Goal: Task Accomplishment & Management: Complete application form

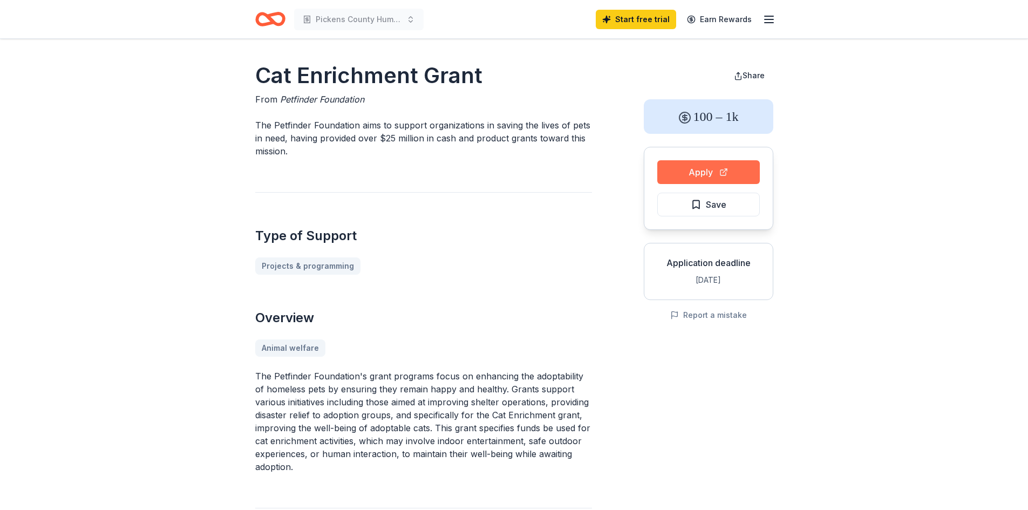
click at [686, 163] on button "Apply" at bounding box center [708, 172] width 102 height 24
click at [701, 155] on div "Apply Save" at bounding box center [708, 188] width 129 height 83
click at [693, 176] on button "Apply" at bounding box center [708, 172] width 102 height 24
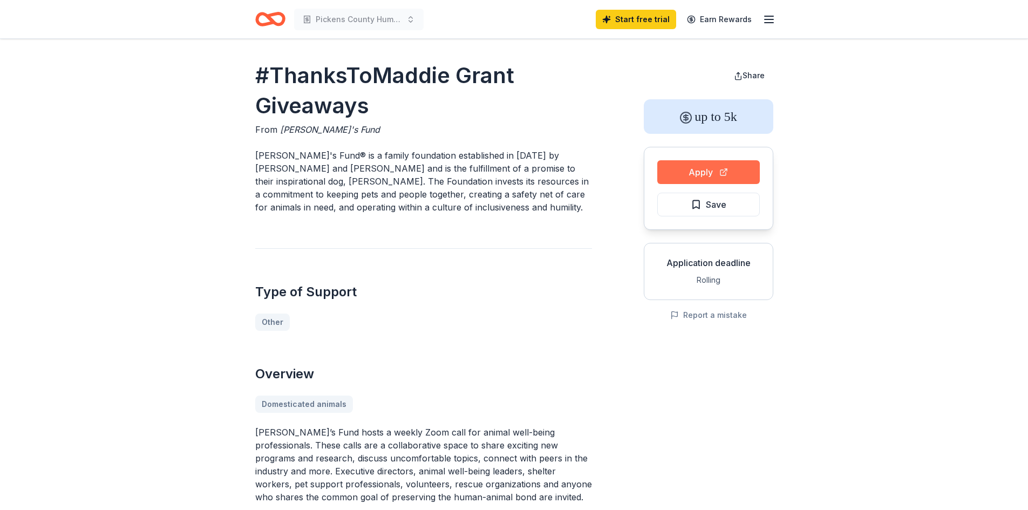
click at [725, 180] on button "Apply" at bounding box center [708, 172] width 102 height 24
click at [738, 173] on button "Apply" at bounding box center [708, 172] width 102 height 24
